Goal: Information Seeking & Learning: Learn about a topic

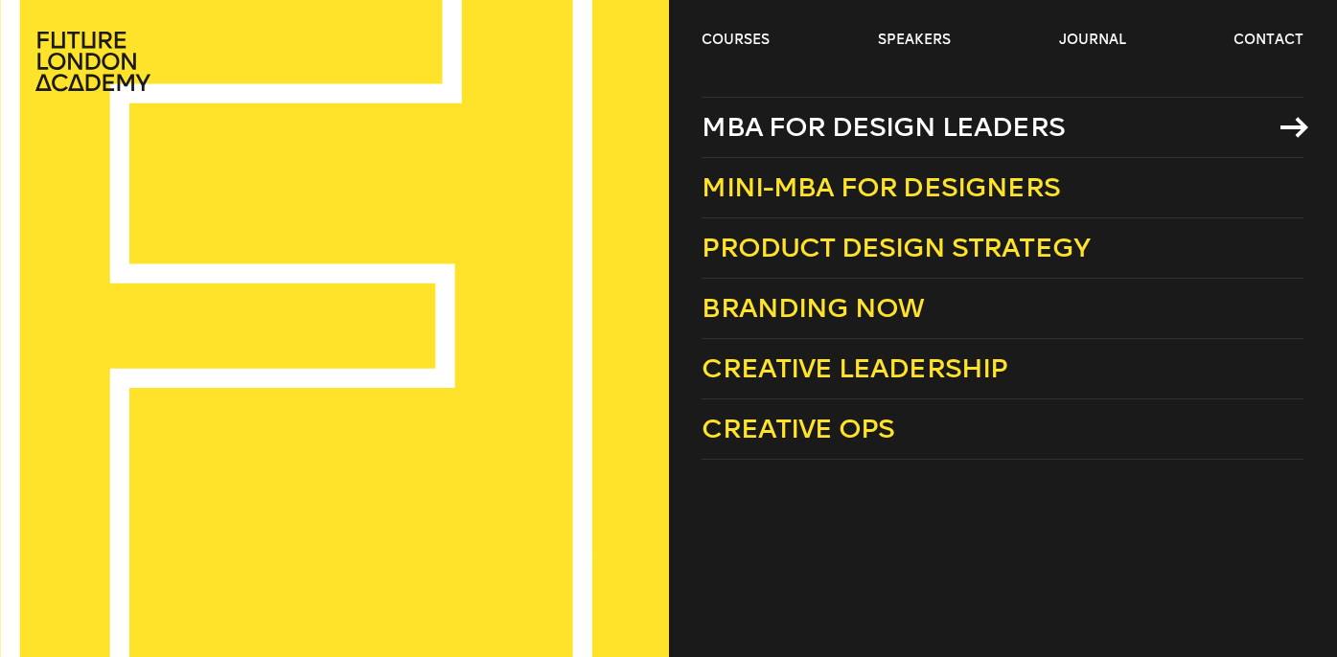
click at [788, 128] on span "MBA for Design Leaders" at bounding box center [882, 127] width 363 height 32
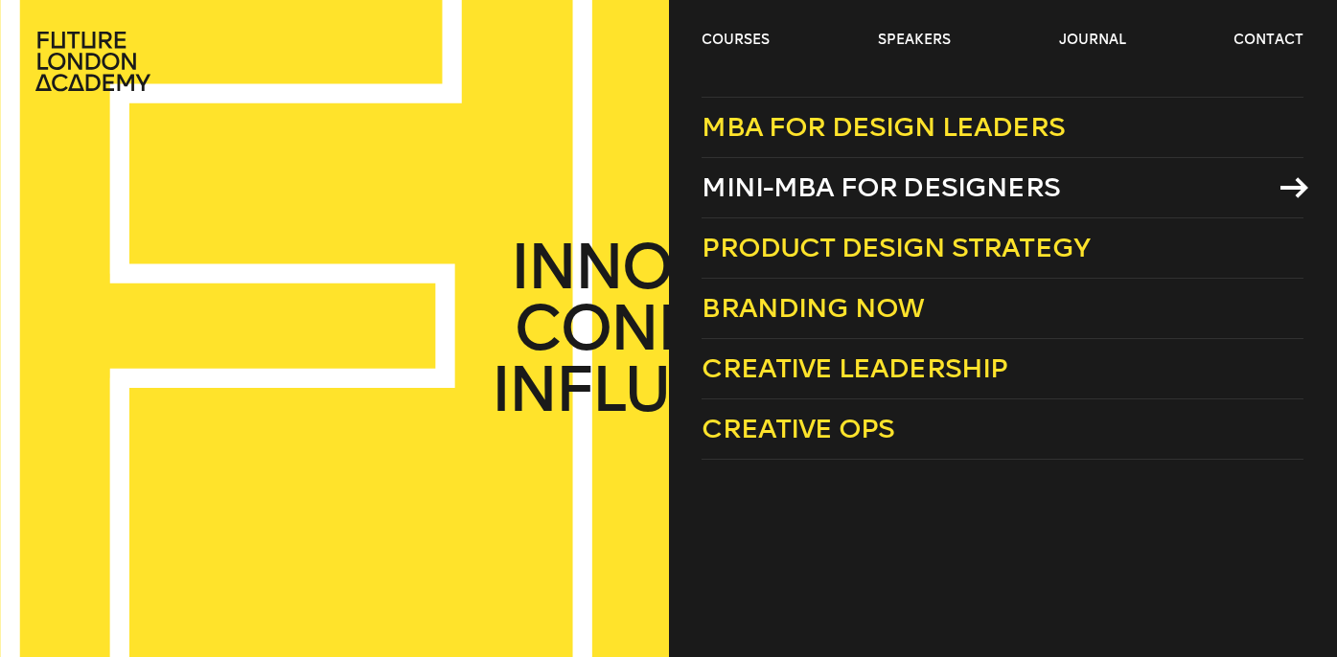
click at [928, 187] on span "Mini-MBA for Designers" at bounding box center [880, 188] width 358 height 32
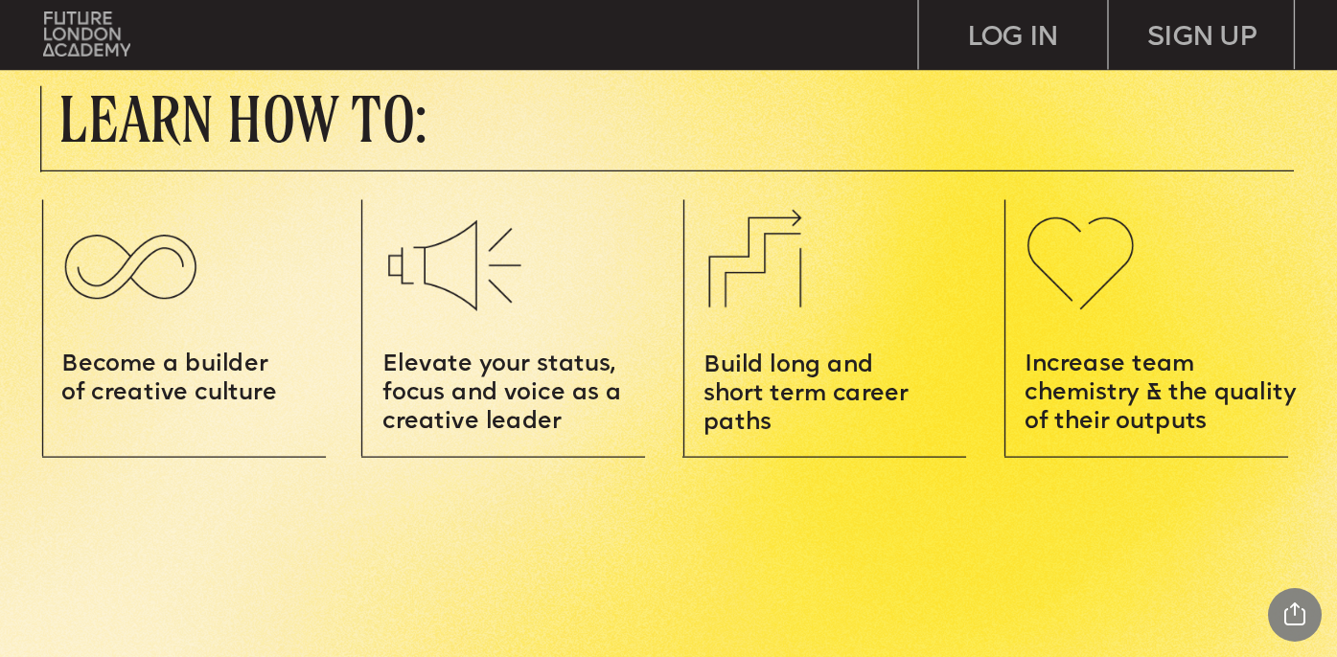
scroll to position [2116, 0]
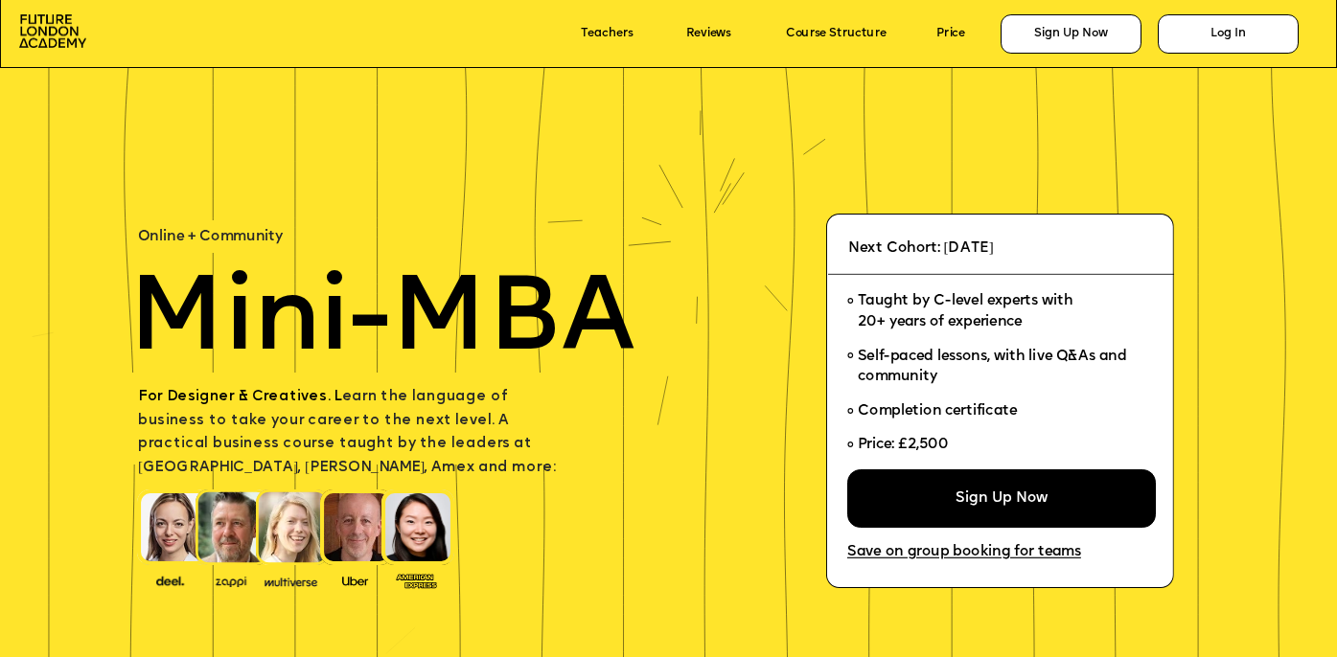
scroll to position [72, 0]
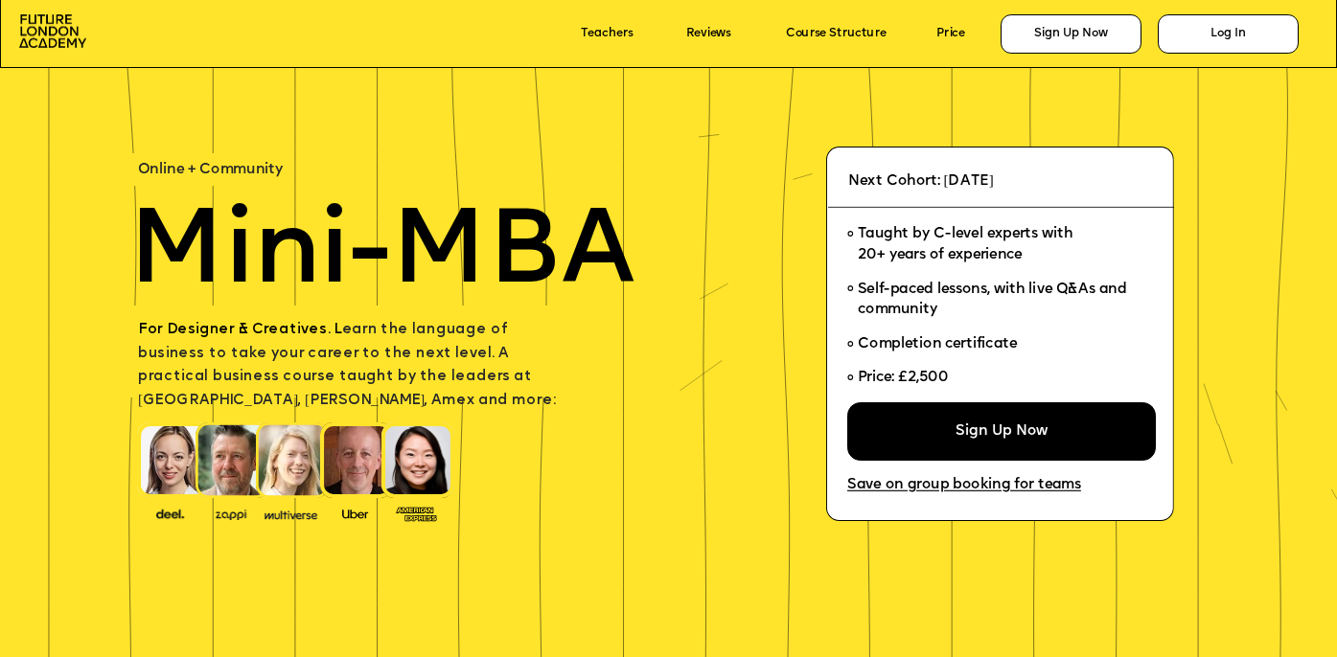
click at [956, 23] on p "Price" at bounding box center [962, 34] width 52 height 24
click at [953, 32] on link "Price" at bounding box center [950, 34] width 29 height 13
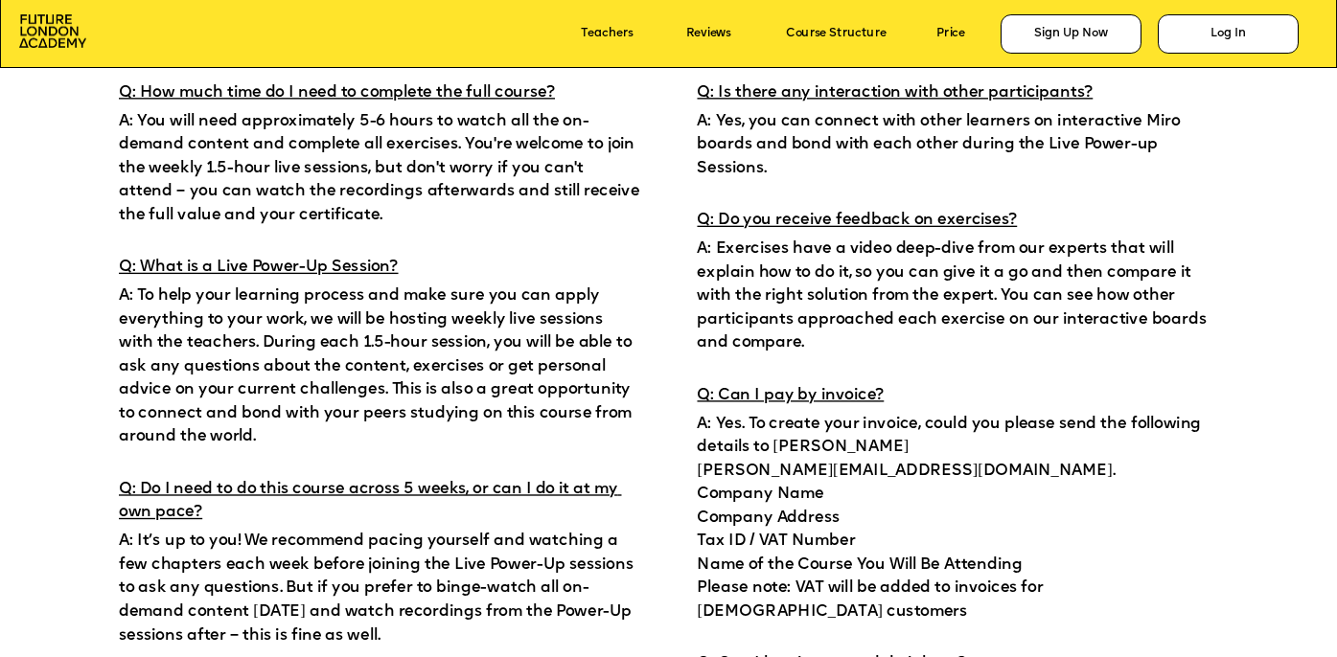
scroll to position [11031, 0]
